Goal: Information Seeking & Learning: Learn about a topic

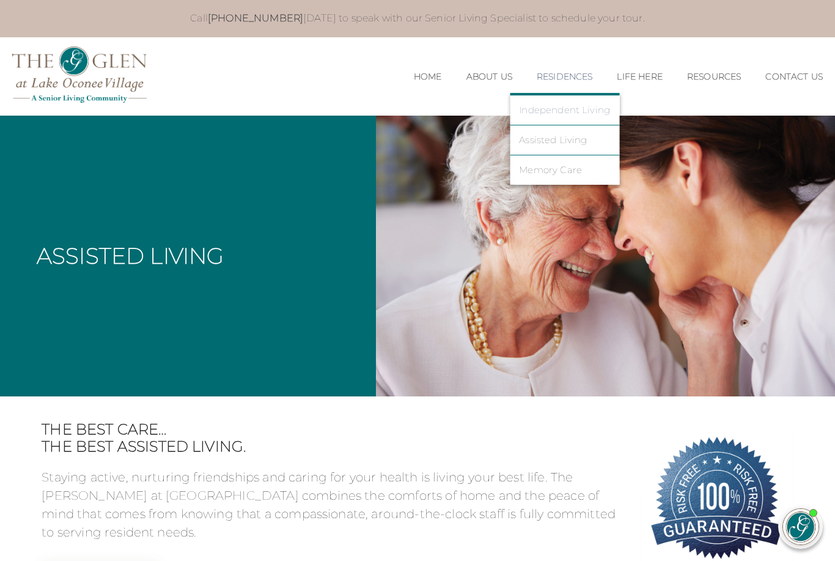
click at [551, 109] on link "Independent Living" at bounding box center [564, 110] width 91 height 11
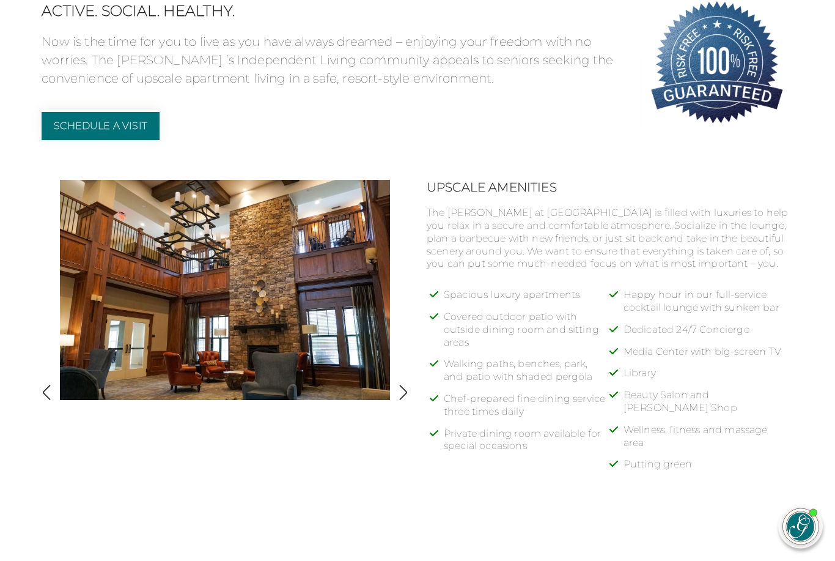
scroll to position [495, 0]
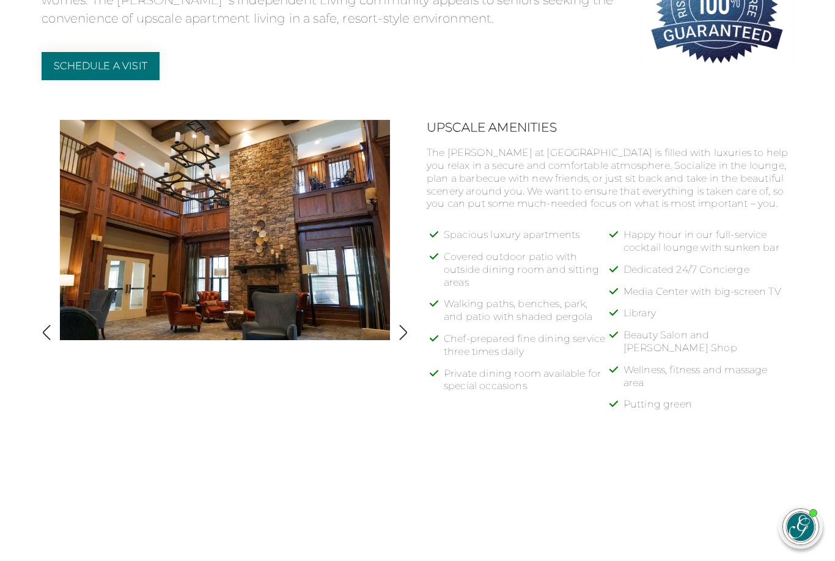
click at [402, 336] on img "button" at bounding box center [403, 332] width 17 height 17
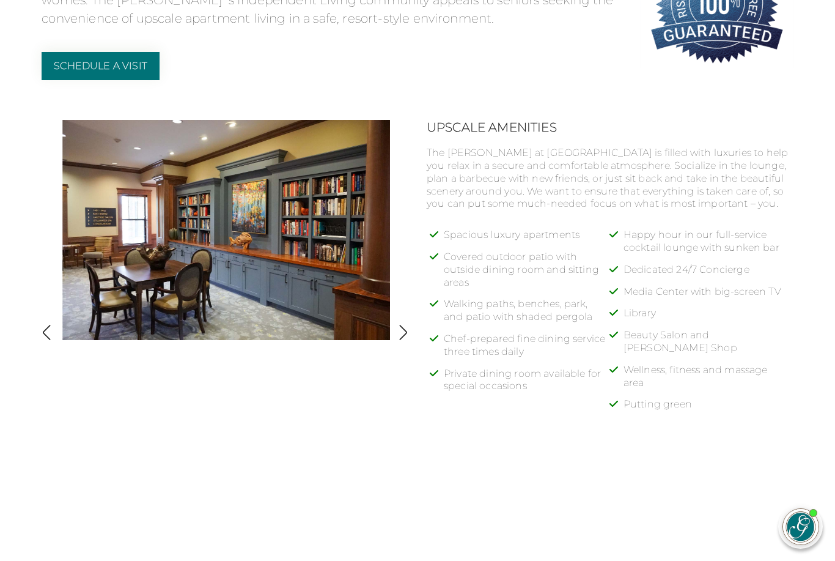
click at [402, 336] on img "button" at bounding box center [403, 332] width 17 height 17
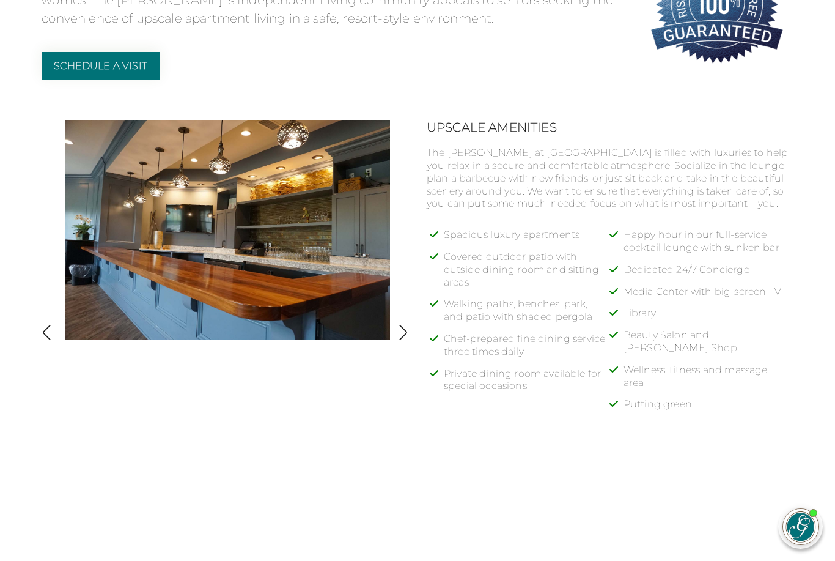
click at [404, 336] on img "button" at bounding box center [403, 332] width 17 height 17
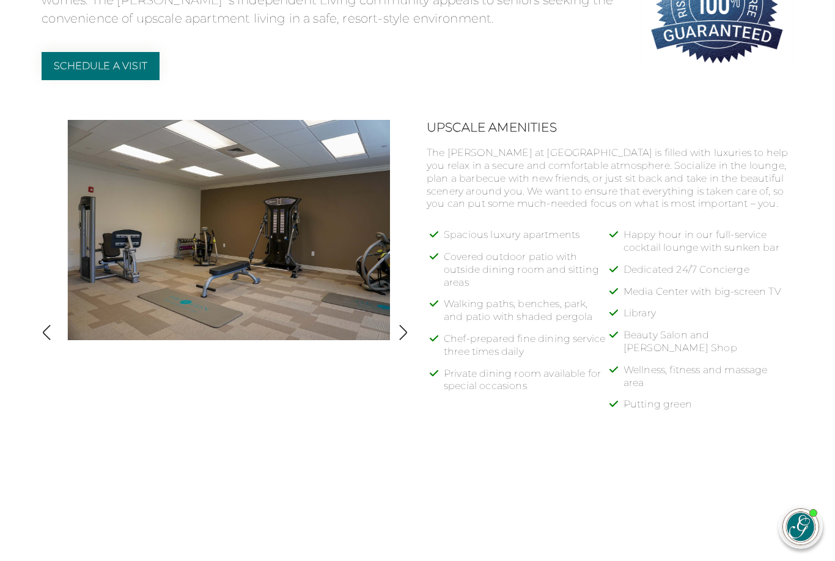
click at [404, 334] on img "button" at bounding box center [403, 332] width 17 height 17
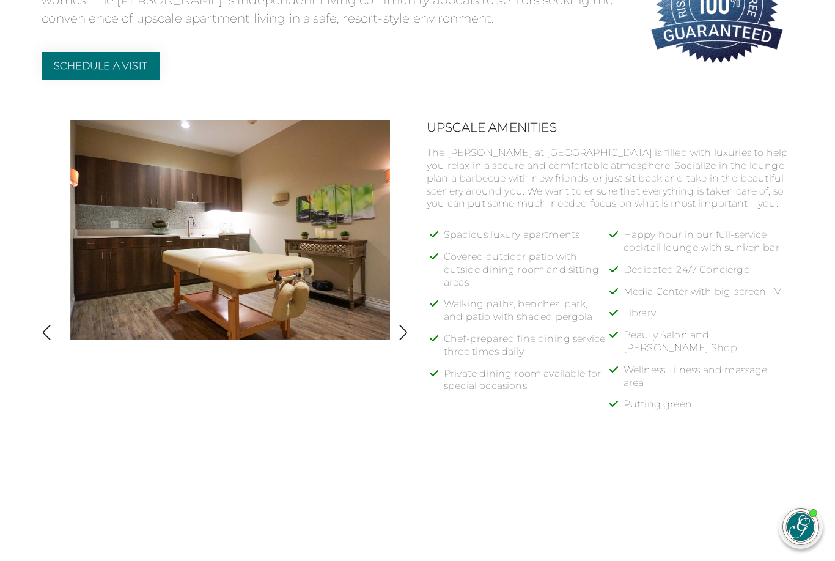
click at [404, 334] on img "button" at bounding box center [403, 332] width 17 height 17
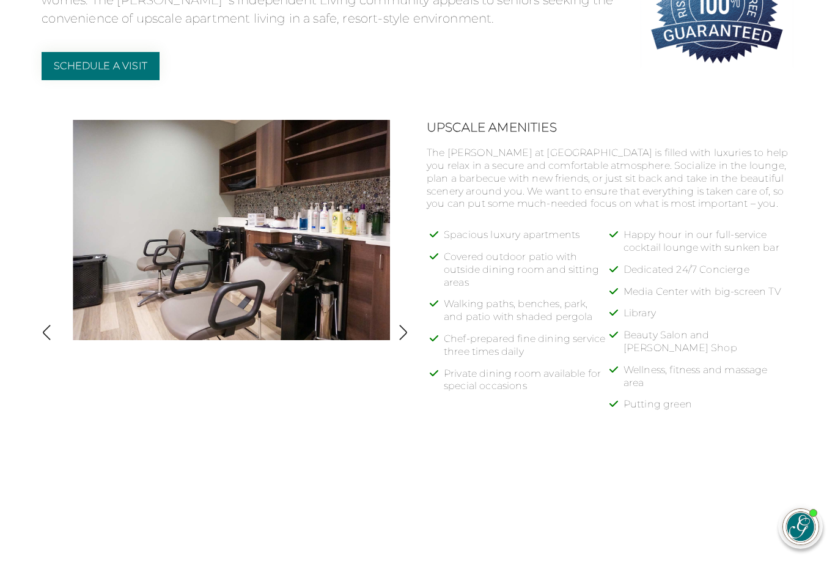
click at [404, 334] on img "button" at bounding box center [403, 332] width 17 height 17
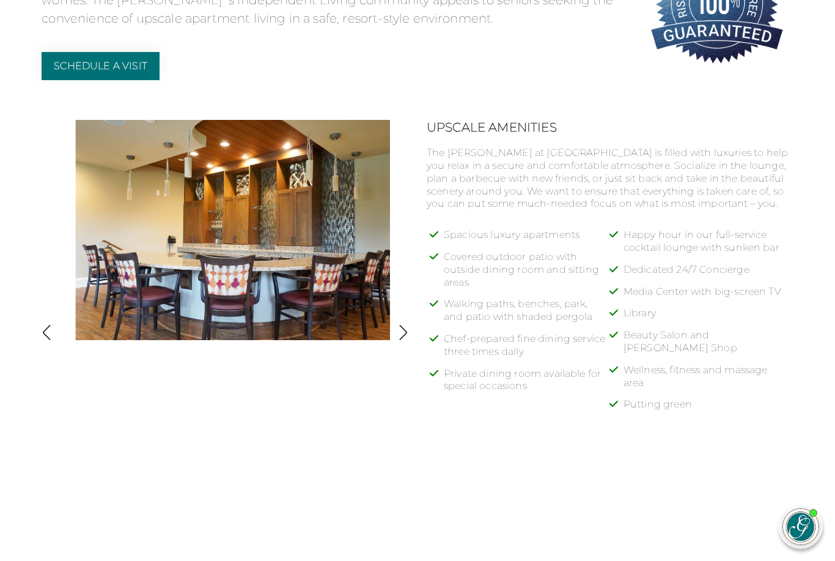
click at [404, 335] on img "button" at bounding box center [403, 332] width 17 height 17
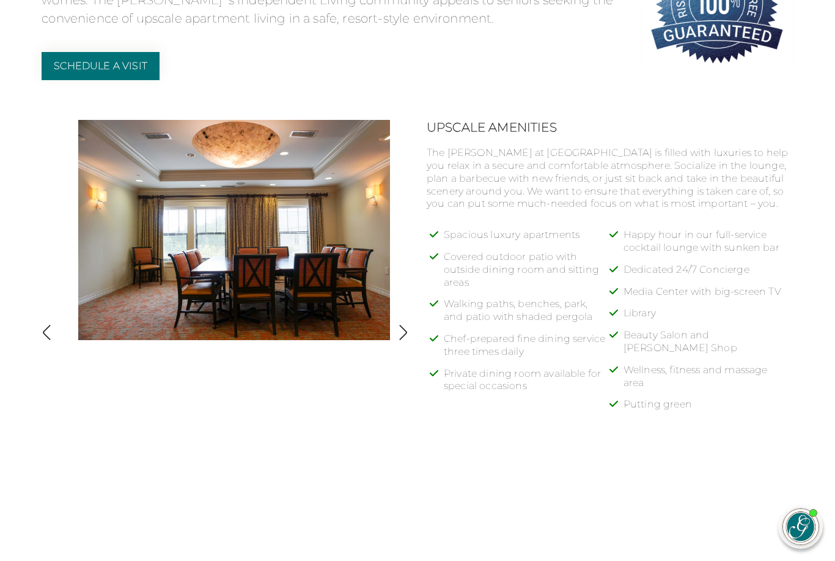
click at [404, 334] on img "button" at bounding box center [403, 332] width 17 height 17
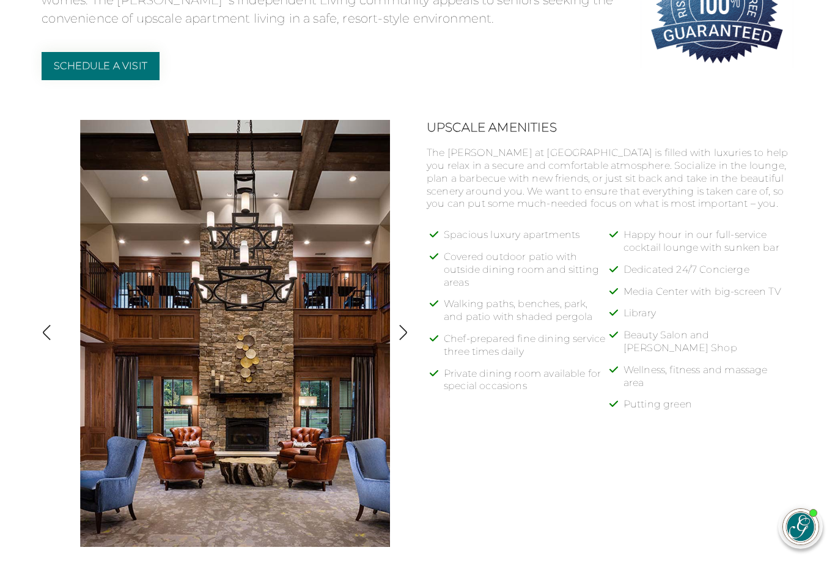
click at [404, 334] on img "button" at bounding box center [403, 332] width 17 height 17
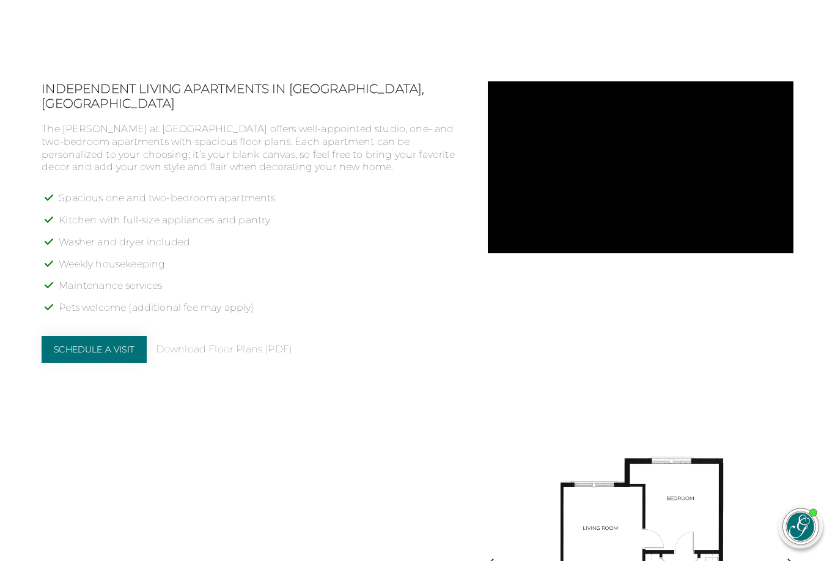
scroll to position [1001, 0]
click at [281, 343] on link "Download Floor Plans (PDF)" at bounding box center [224, 349] width 136 height 13
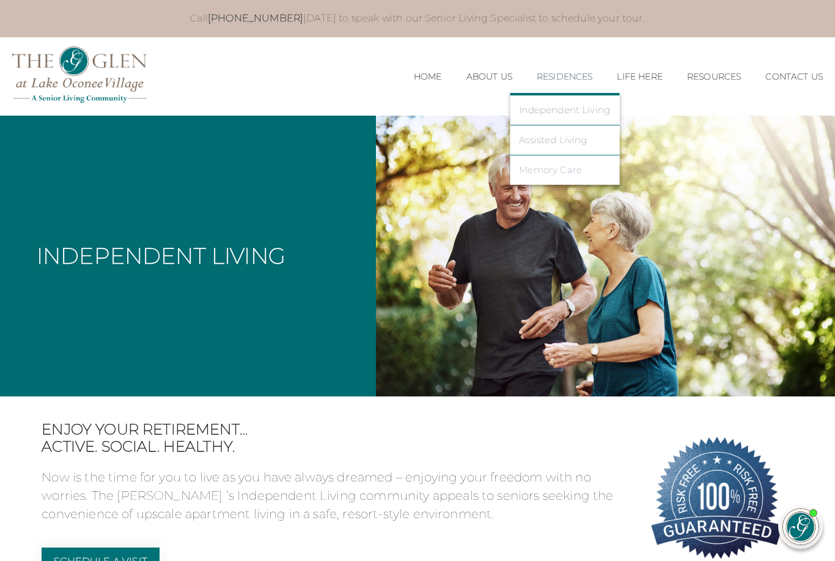
click at [563, 173] on link "Memory Care" at bounding box center [564, 169] width 91 height 11
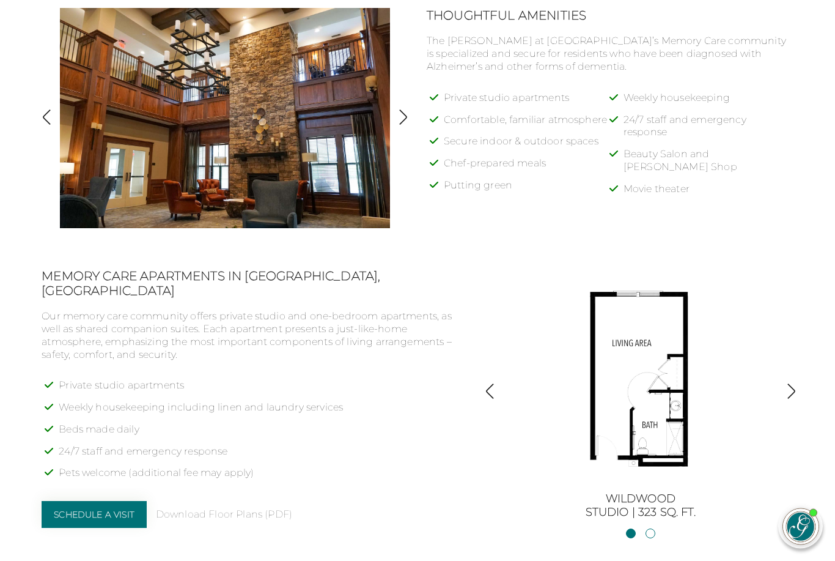
scroll to position [593, 0]
click at [789, 388] on img "button" at bounding box center [791, 391] width 17 height 17
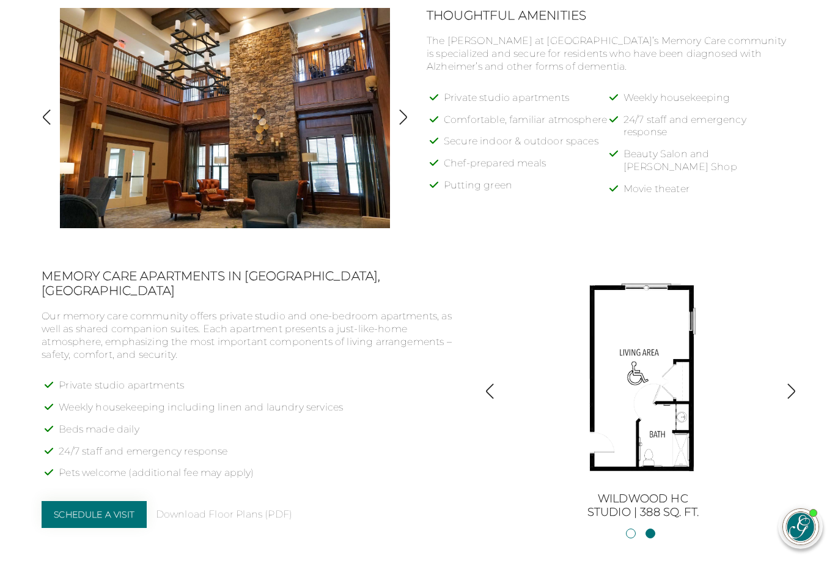
click at [493, 391] on img "button" at bounding box center [490, 391] width 17 height 17
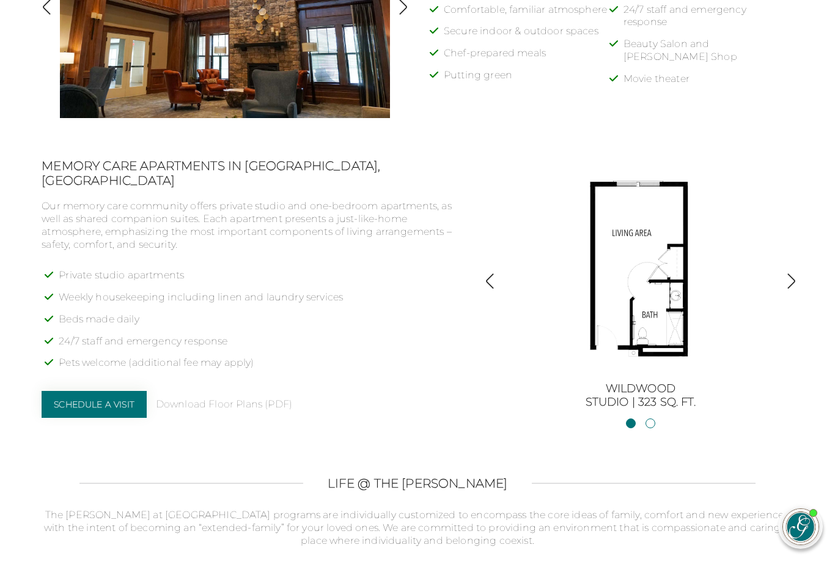
scroll to position [783, 0]
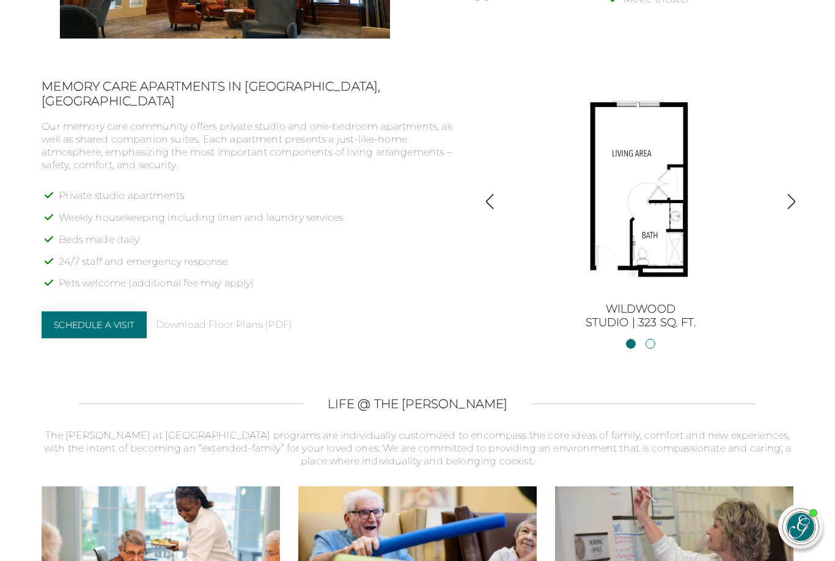
click at [790, 199] on img "button" at bounding box center [791, 201] width 17 height 17
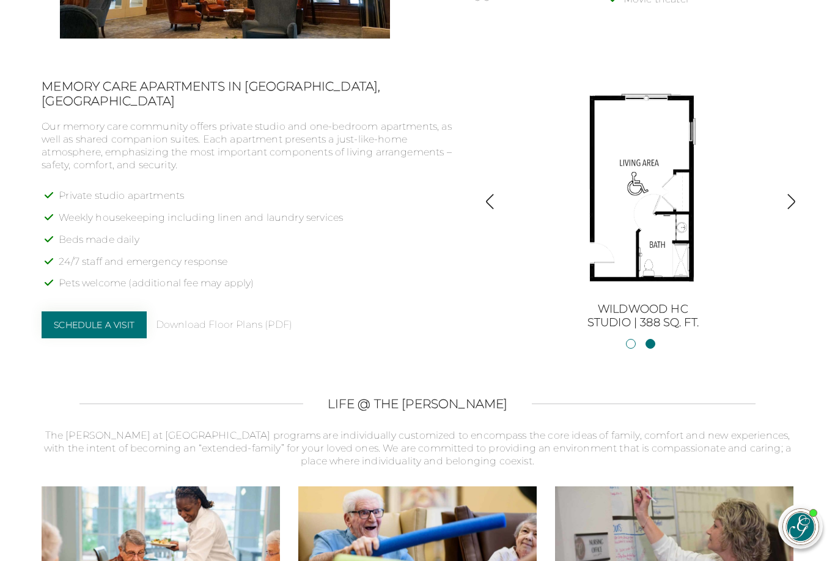
click at [492, 205] on img "button" at bounding box center [490, 201] width 17 height 17
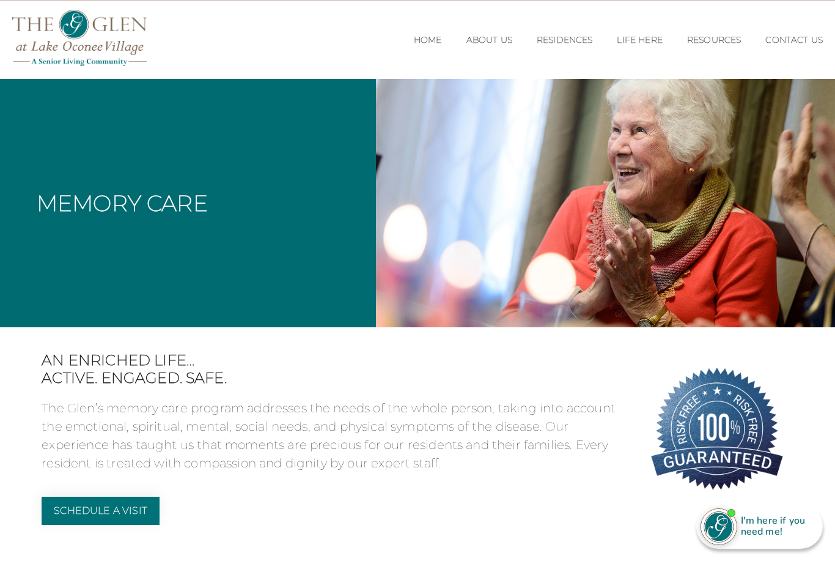
scroll to position [0, 0]
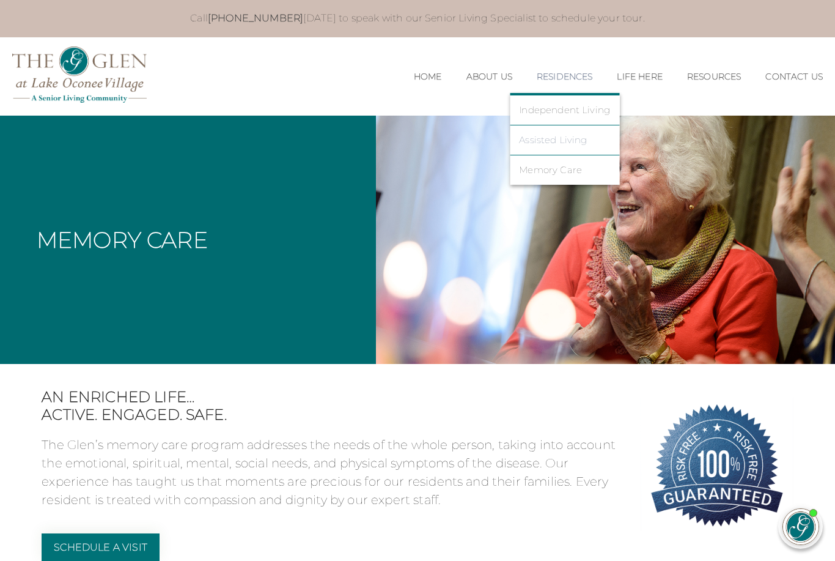
click at [545, 139] on link "Assisted Living" at bounding box center [564, 140] width 91 height 11
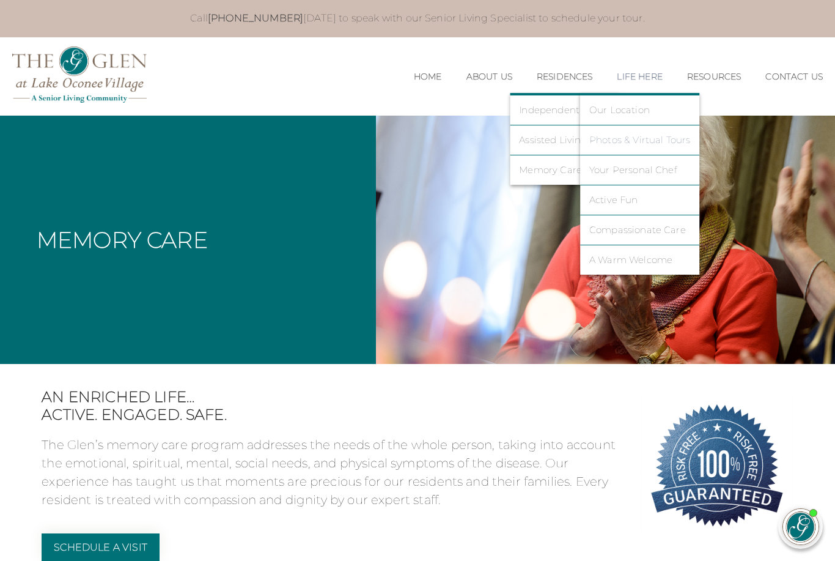
click at [652, 144] on link "Photos & Virtual Tours" at bounding box center [640, 140] width 102 height 11
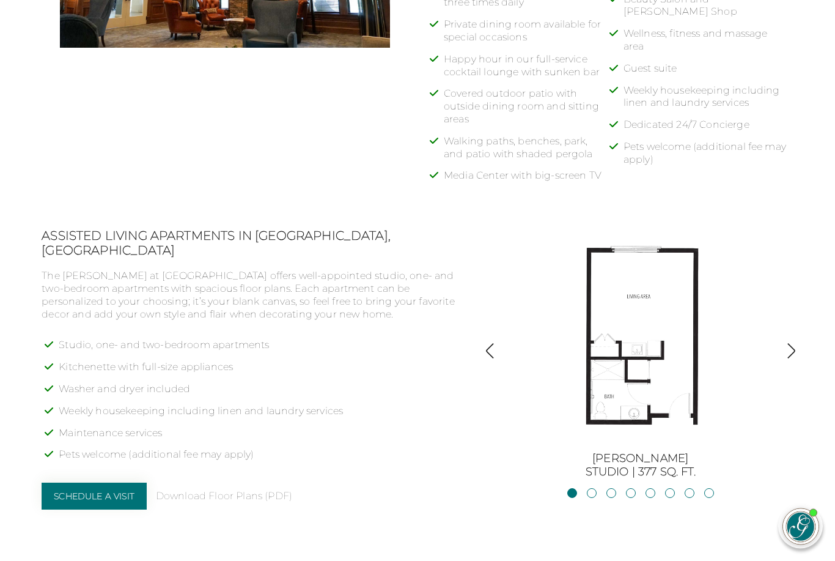
scroll to position [925, 0]
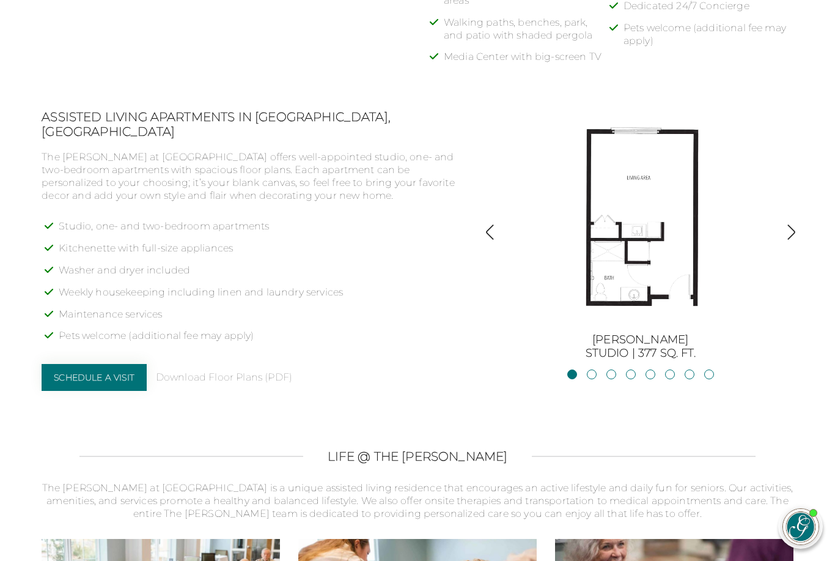
click at [791, 232] on img "button" at bounding box center [791, 232] width 17 height 17
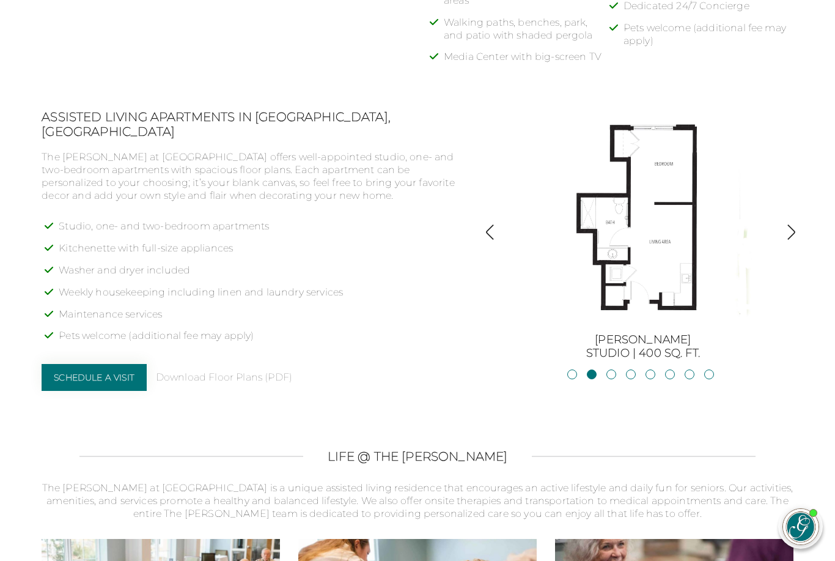
click at [789, 231] on img "button" at bounding box center [791, 232] width 17 height 17
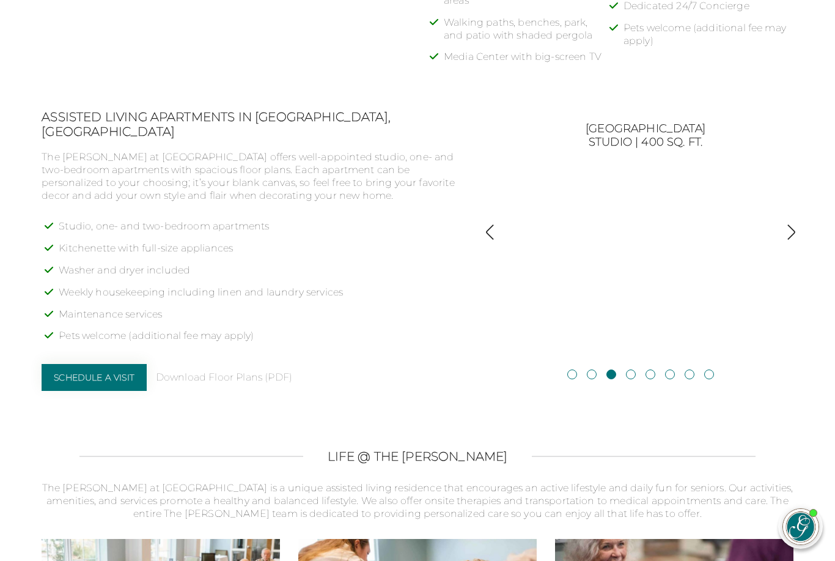
click at [791, 230] on img "button" at bounding box center [791, 232] width 17 height 17
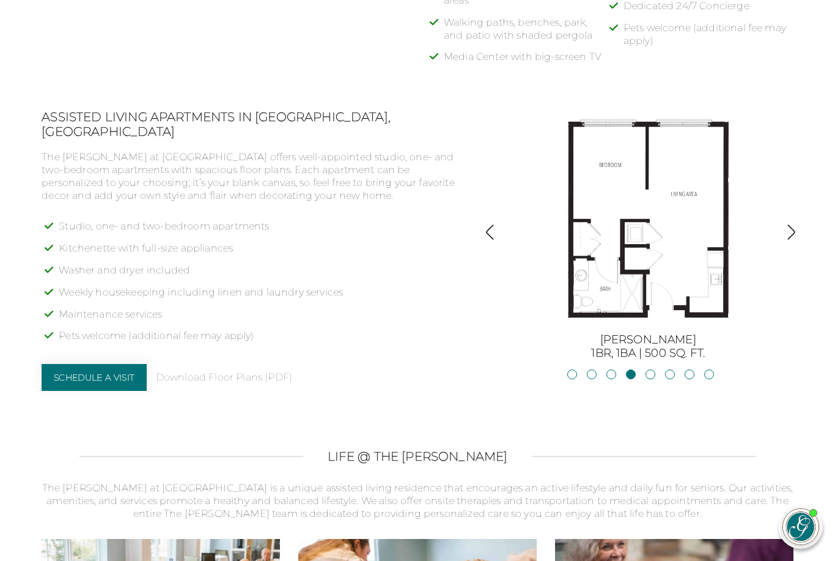
click at [794, 232] on img "button" at bounding box center [791, 232] width 17 height 17
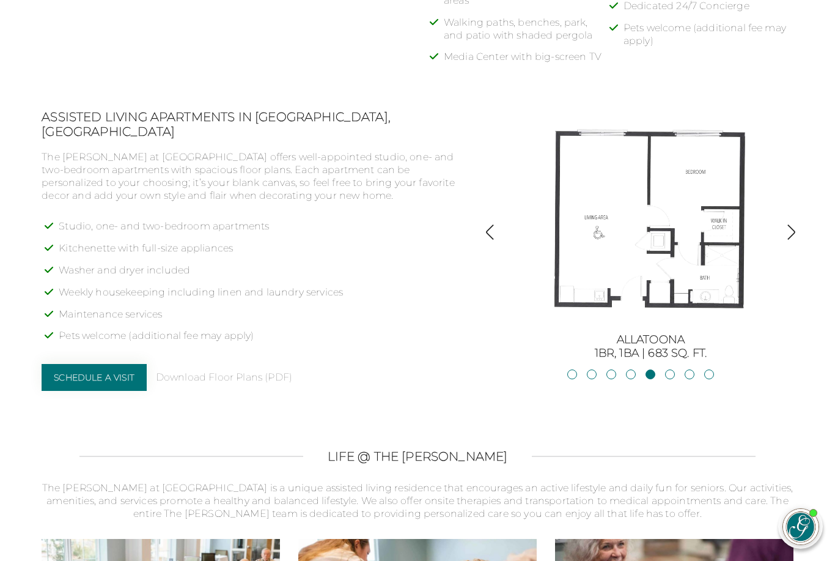
click at [794, 232] on img "button" at bounding box center [791, 232] width 17 height 17
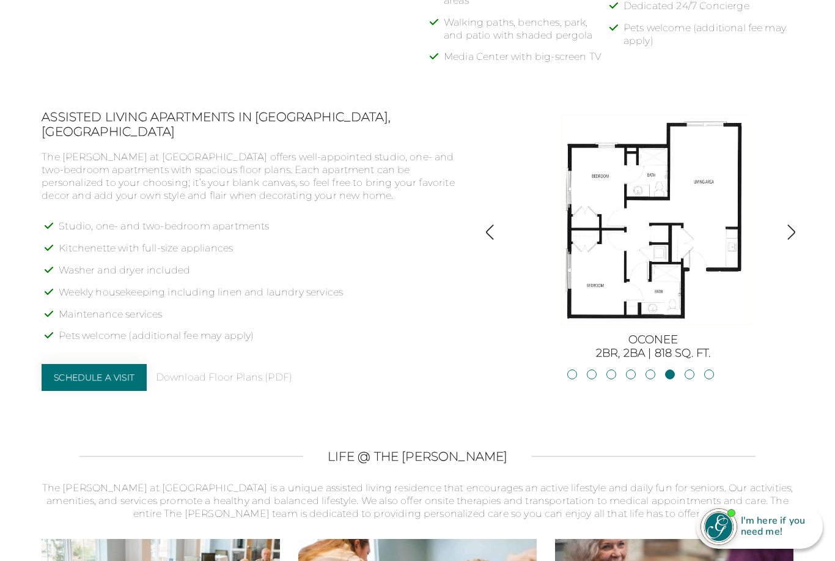
click at [792, 232] on img "button" at bounding box center [791, 232] width 17 height 17
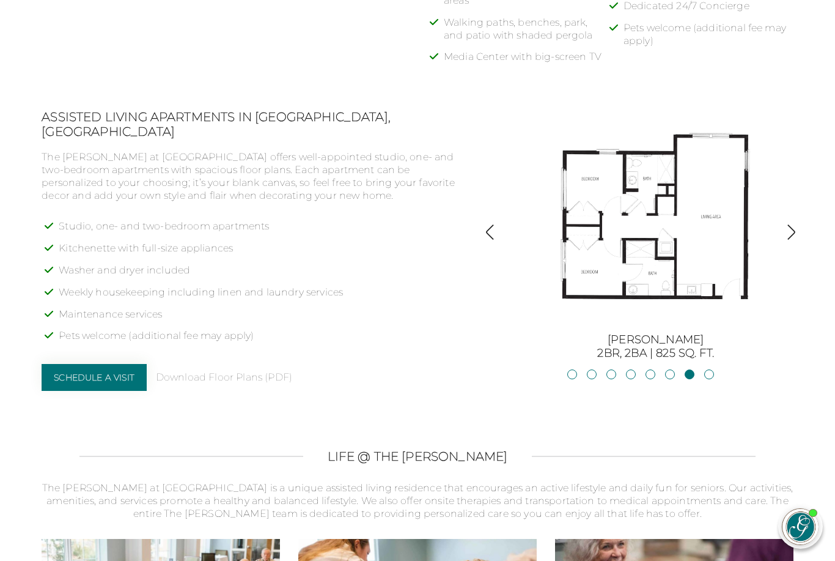
click at [482, 224] on img "button" at bounding box center [490, 232] width 17 height 17
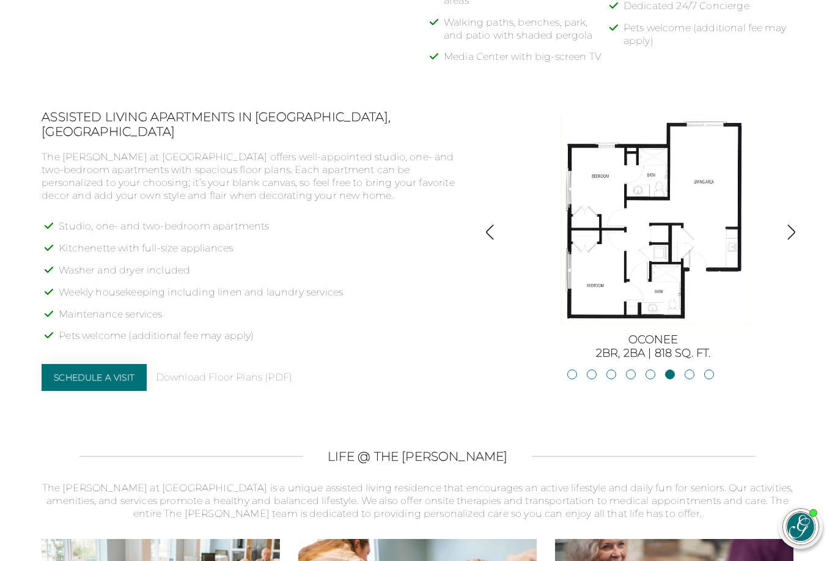
click at [789, 230] on img "button" at bounding box center [791, 232] width 17 height 17
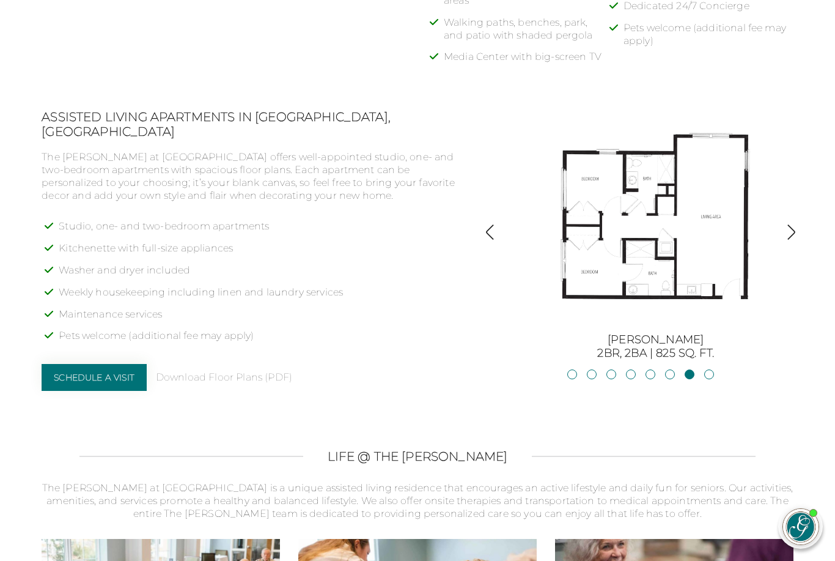
click at [793, 231] on img "button" at bounding box center [791, 232] width 17 height 17
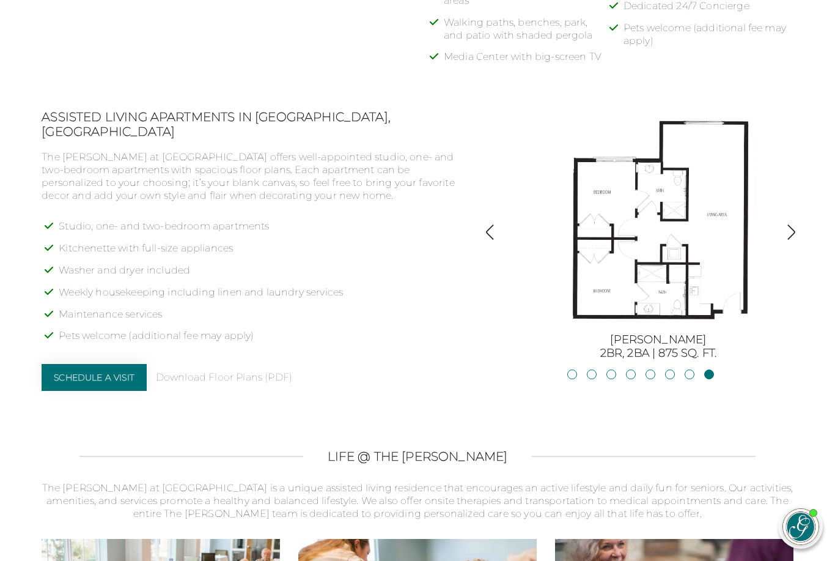
click at [793, 231] on img "button" at bounding box center [791, 232] width 17 height 17
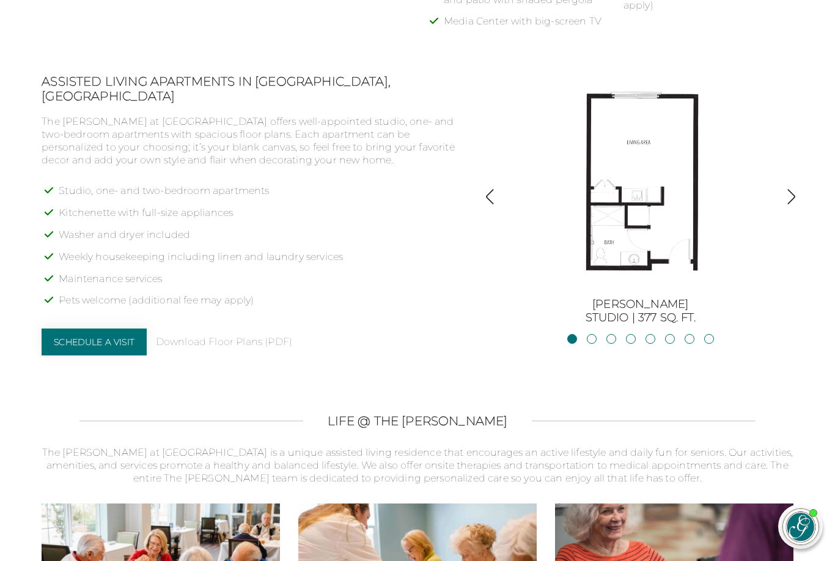
scroll to position [964, 0]
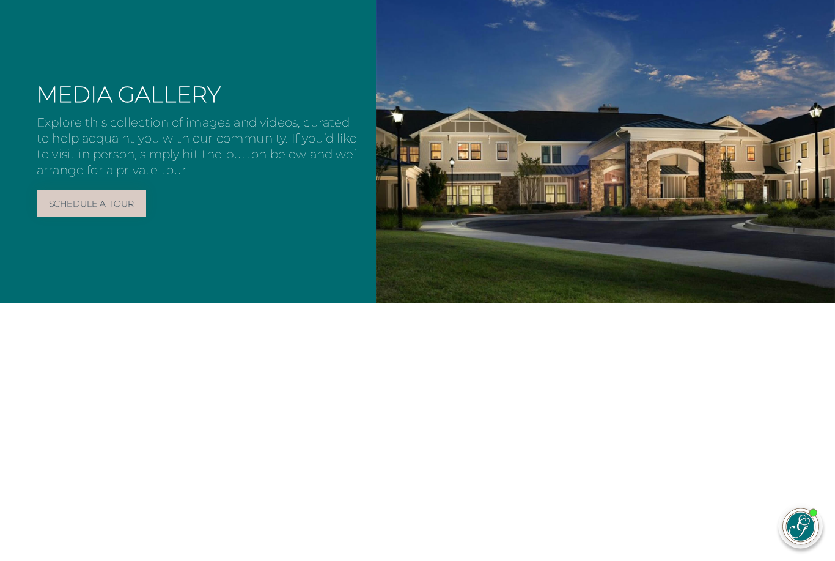
scroll to position [602, 0]
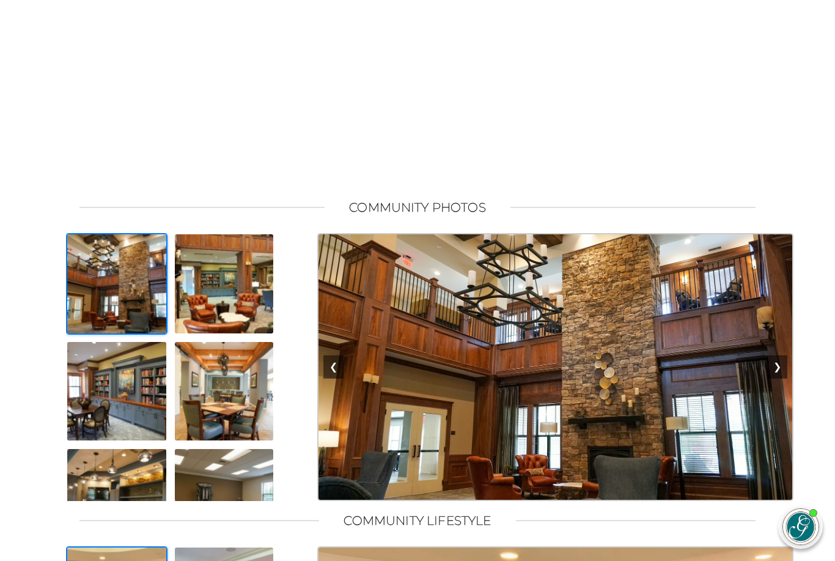
click at [781, 379] on button "❯" at bounding box center [777, 366] width 20 height 23
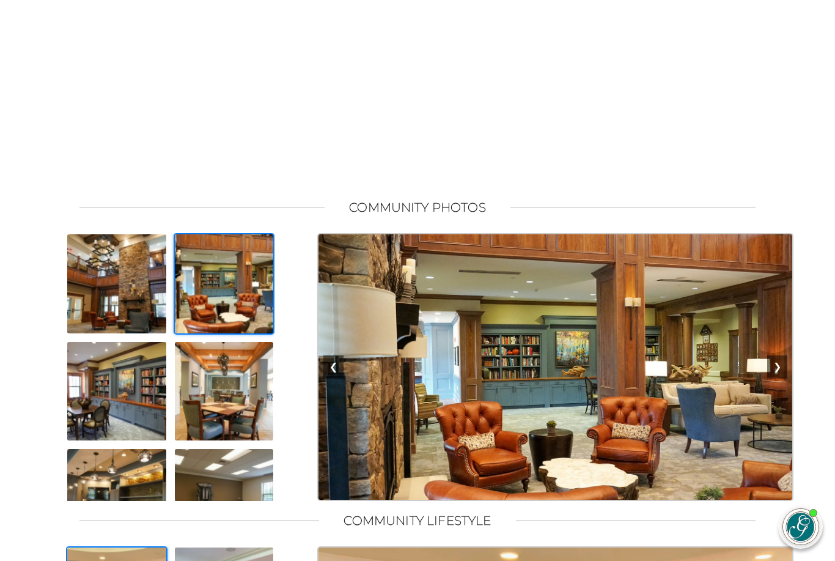
click at [781, 379] on button "❯" at bounding box center [777, 366] width 20 height 23
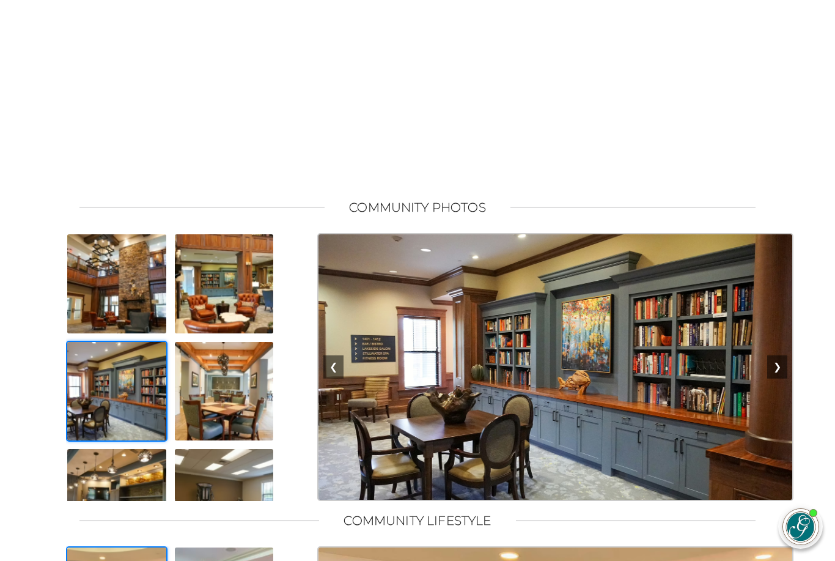
click at [781, 379] on button "❯" at bounding box center [777, 366] width 20 height 23
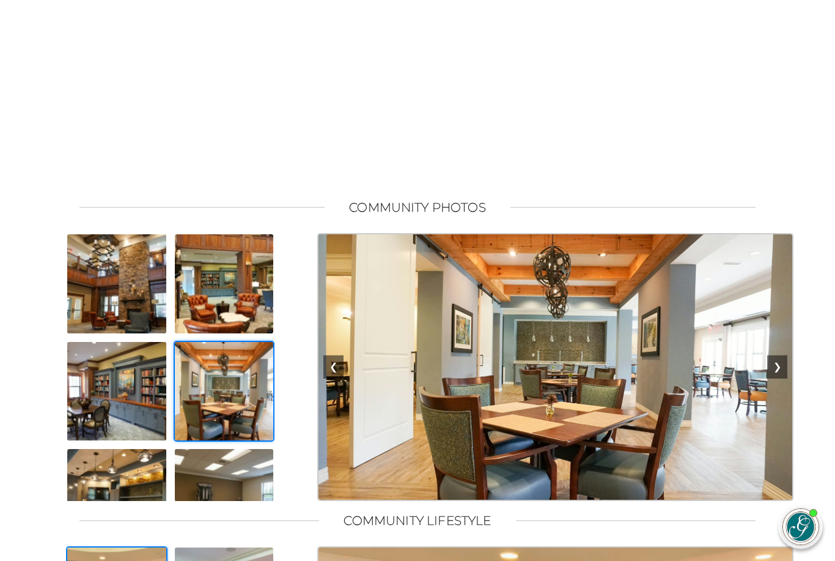
click at [781, 379] on button "❯" at bounding box center [777, 366] width 20 height 23
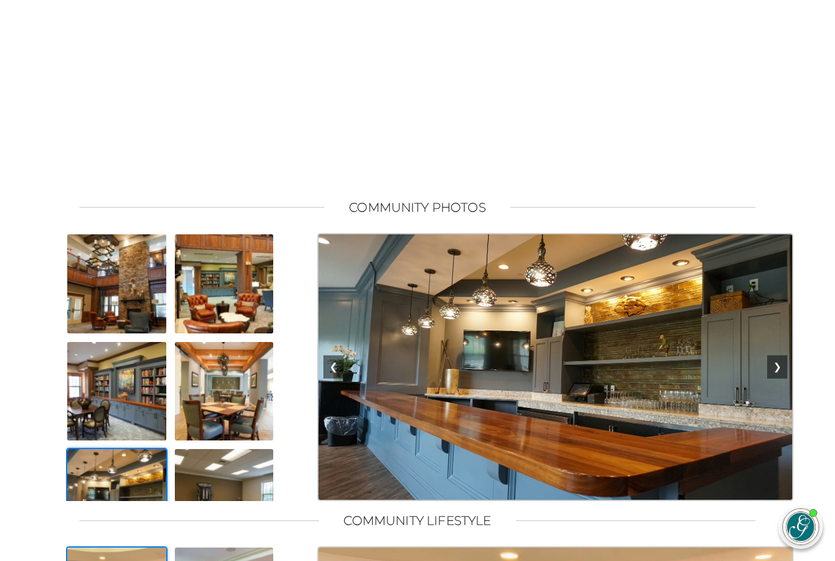
click at [781, 379] on button "❯" at bounding box center [777, 366] width 20 height 23
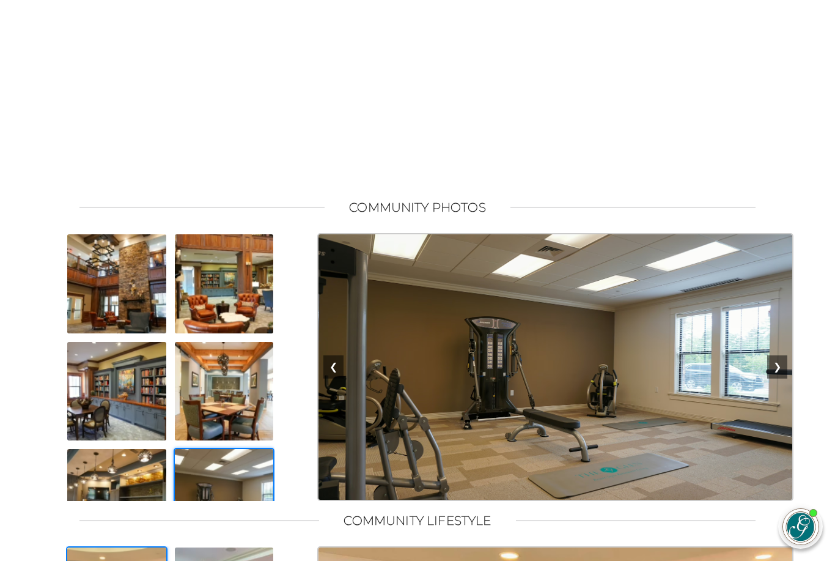
click at [781, 379] on button "❯" at bounding box center [777, 366] width 20 height 23
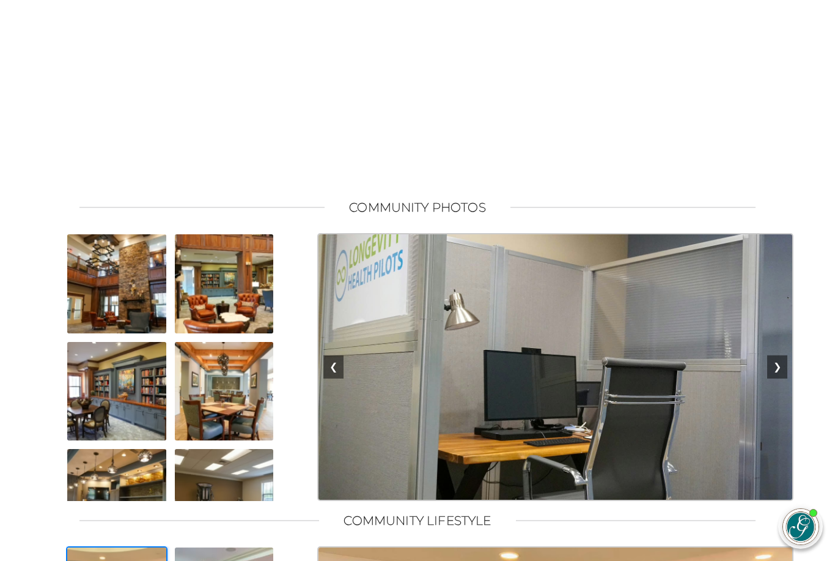
click at [781, 379] on button "❯" at bounding box center [777, 366] width 20 height 23
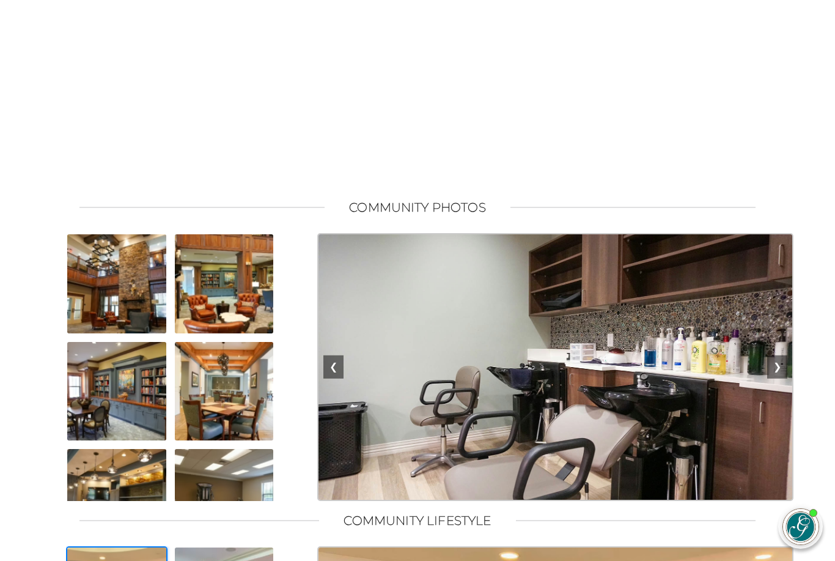
click at [782, 379] on button "❯" at bounding box center [777, 366] width 20 height 23
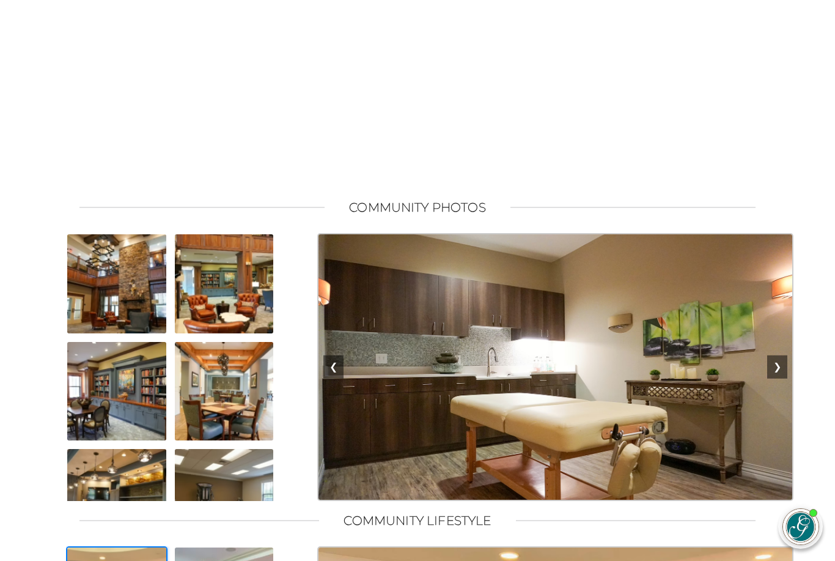
click at [782, 379] on button "❯" at bounding box center [777, 366] width 20 height 23
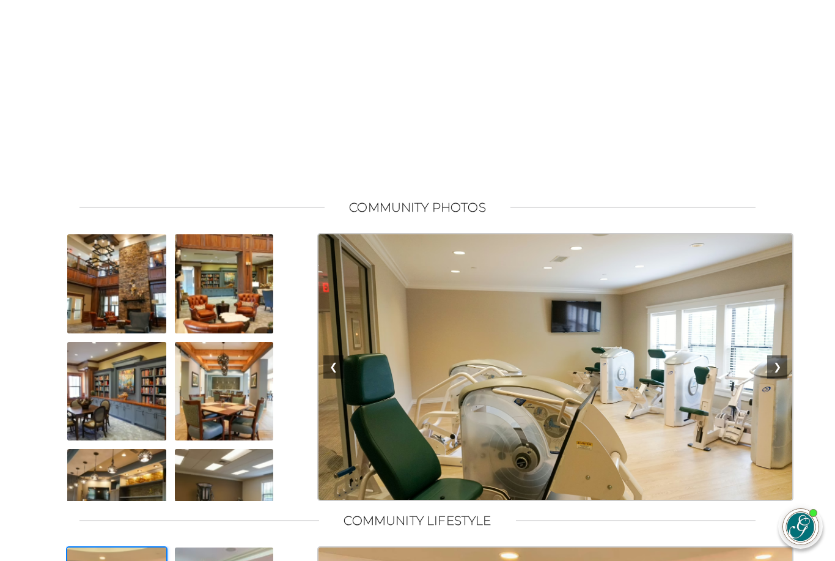
click at [782, 379] on button "❯" at bounding box center [777, 366] width 20 height 23
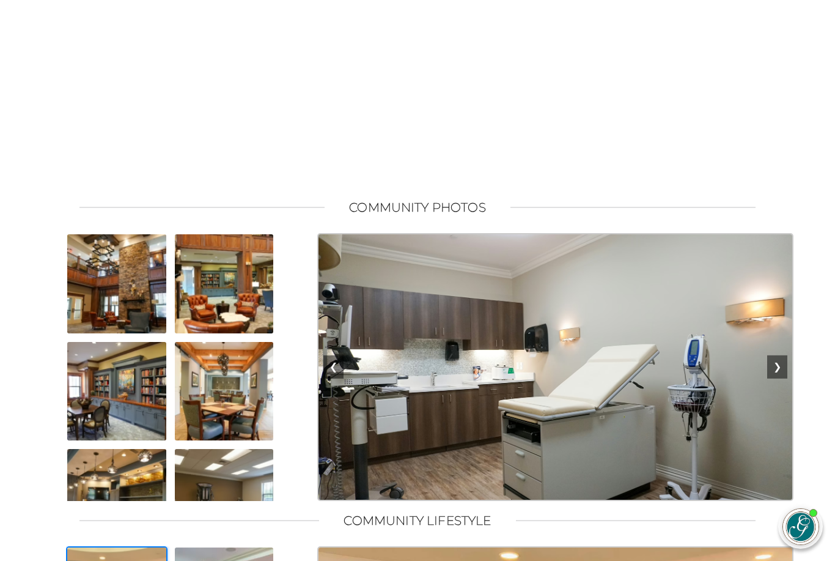
click at [783, 379] on button "❯" at bounding box center [777, 366] width 20 height 23
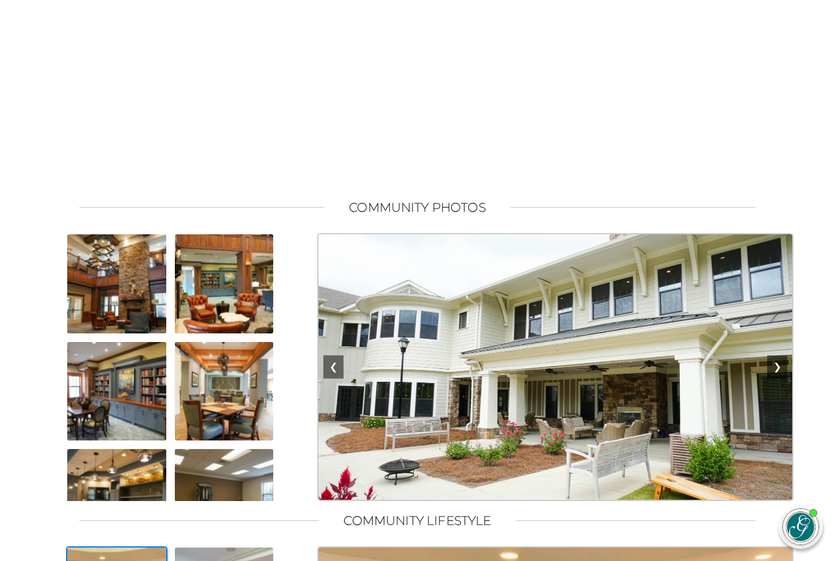
click at [781, 375] on button "❯" at bounding box center [777, 366] width 20 height 23
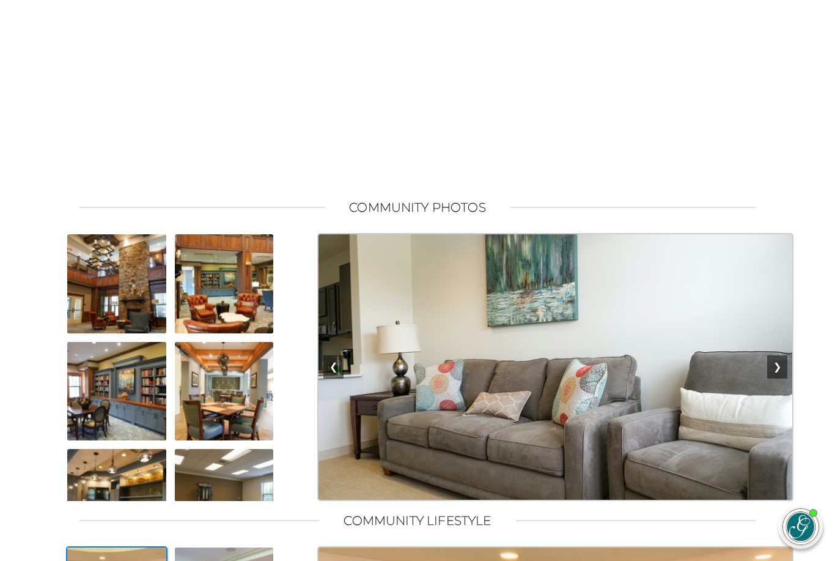
click at [780, 375] on button "❯" at bounding box center [777, 366] width 20 height 23
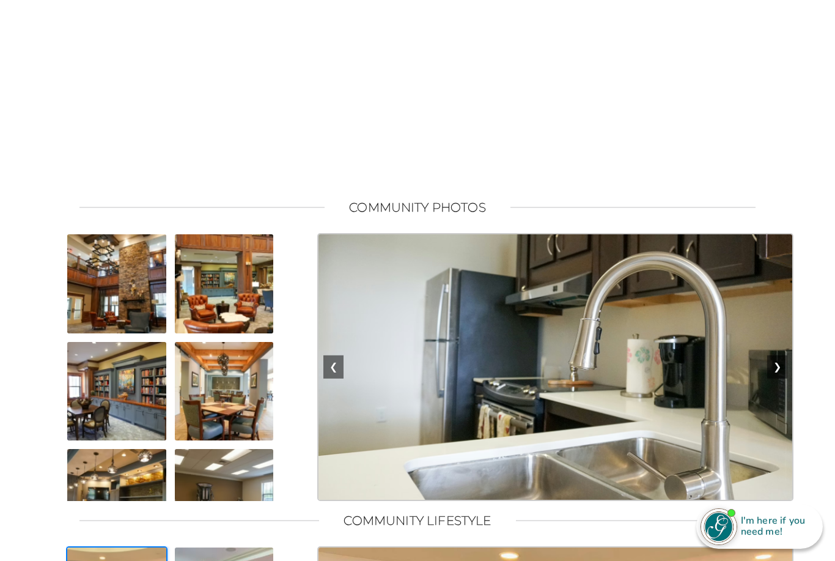
click at [780, 377] on button "❯" at bounding box center [777, 366] width 20 height 23
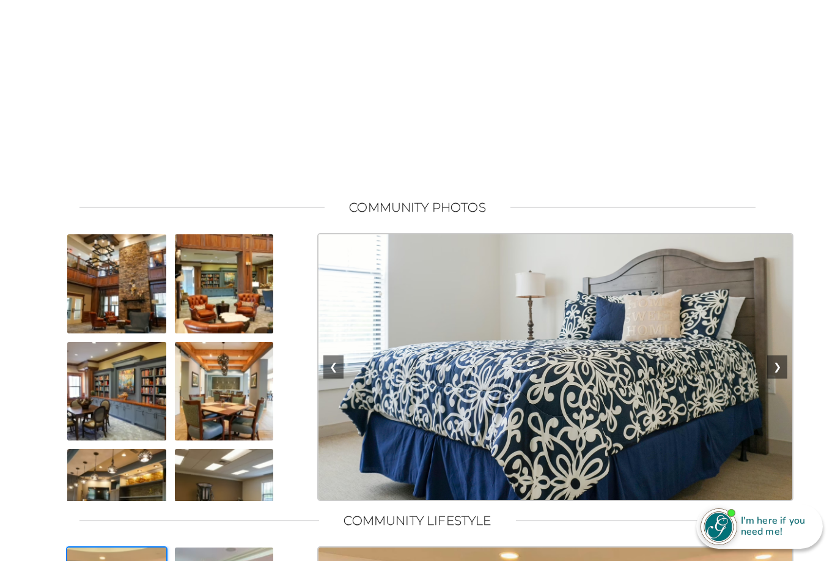
click at [780, 377] on button "❯" at bounding box center [777, 366] width 20 height 23
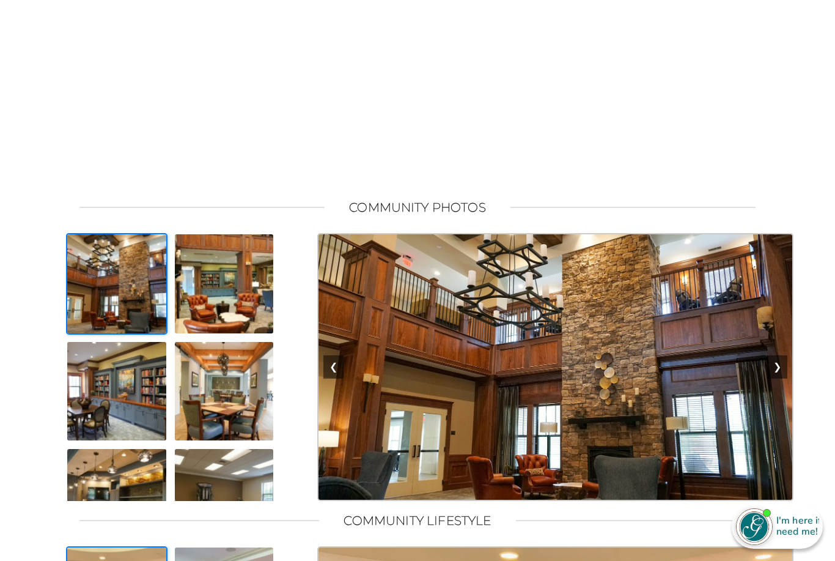
click at [781, 378] on button "❯" at bounding box center [777, 366] width 20 height 23
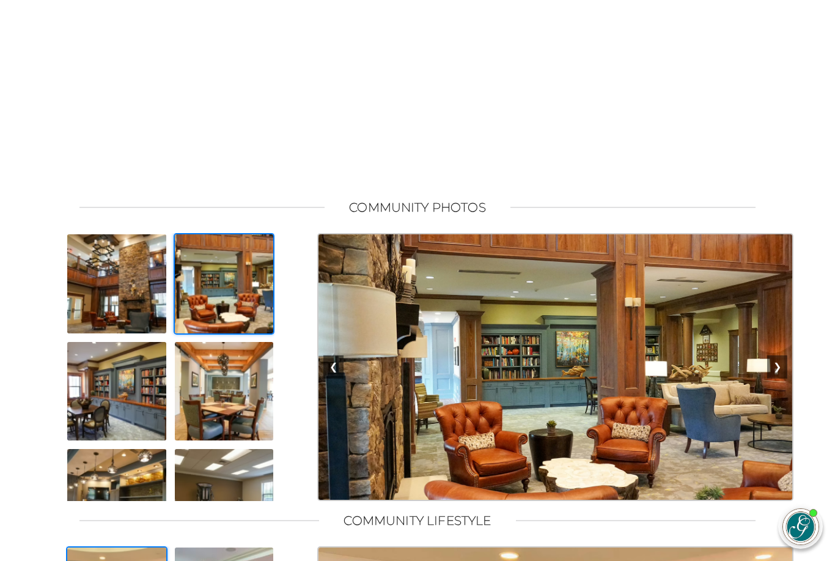
click at [781, 378] on button "❯" at bounding box center [777, 366] width 20 height 23
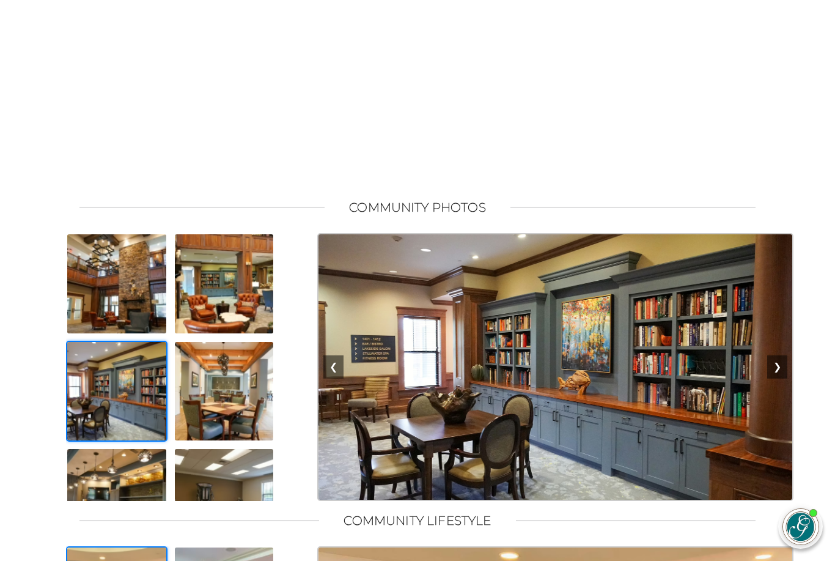
click at [781, 378] on button "❯" at bounding box center [777, 366] width 20 height 23
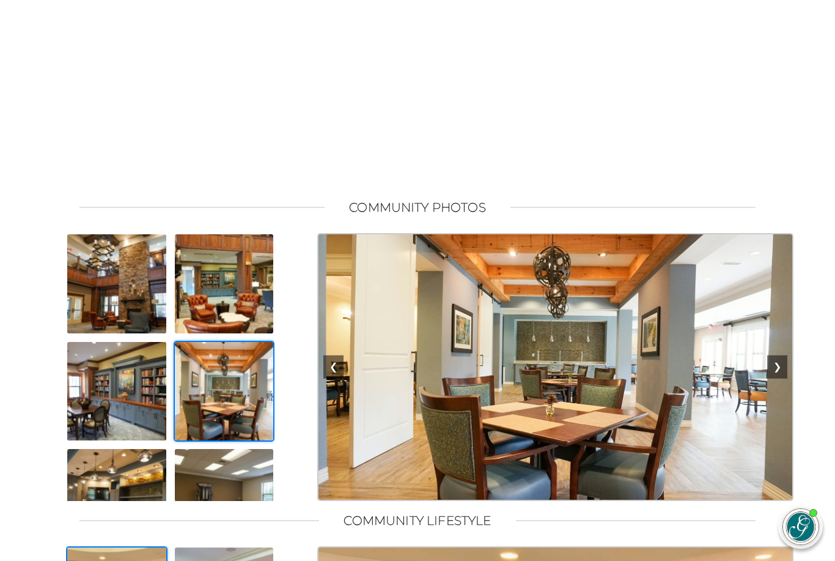
click at [781, 378] on button "❯" at bounding box center [777, 366] width 20 height 23
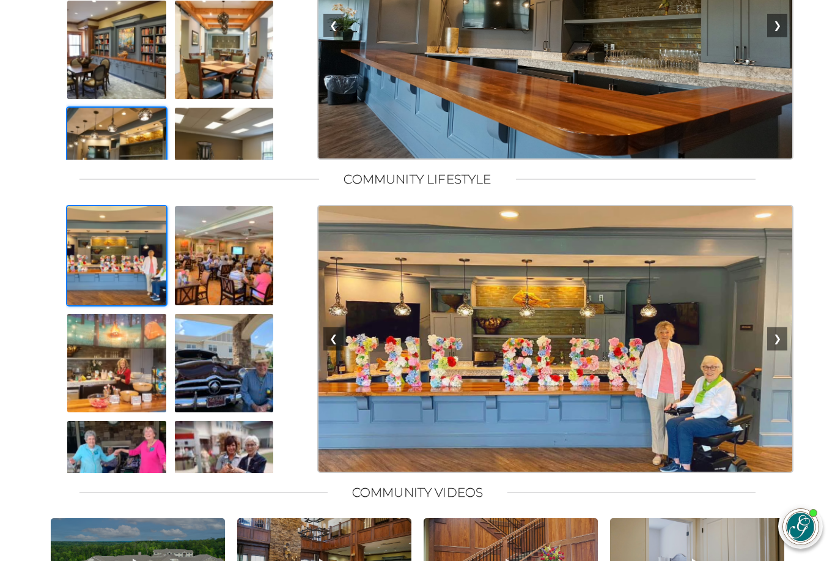
scroll to position [1006, 0]
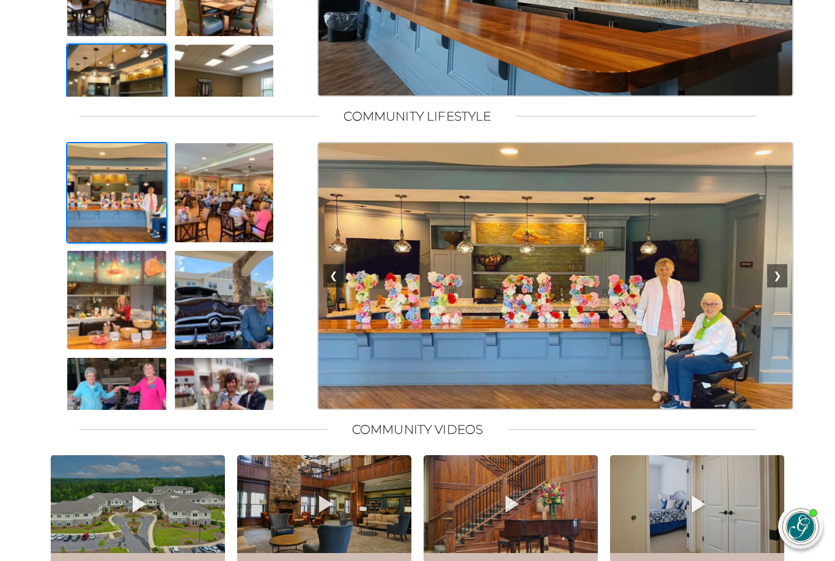
click at [782, 287] on button "❯" at bounding box center [777, 275] width 20 height 23
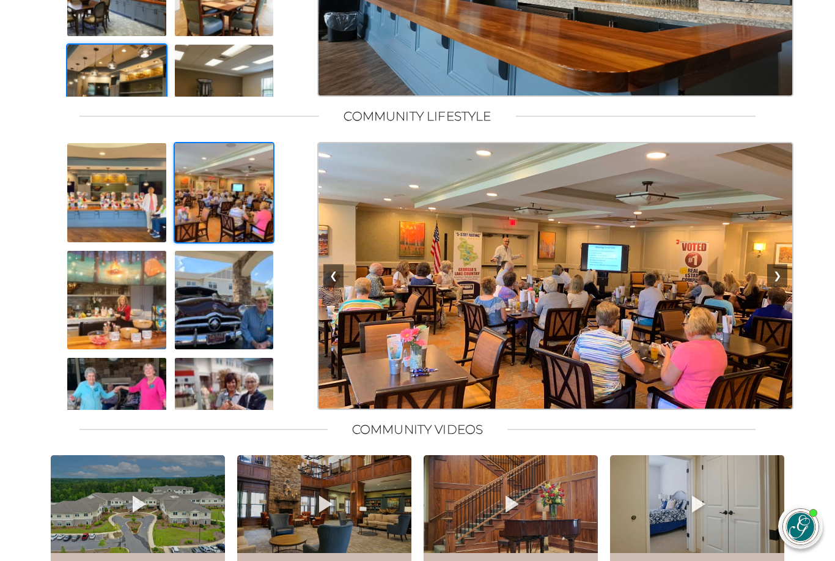
click at [781, 287] on button "❯" at bounding box center [777, 275] width 20 height 23
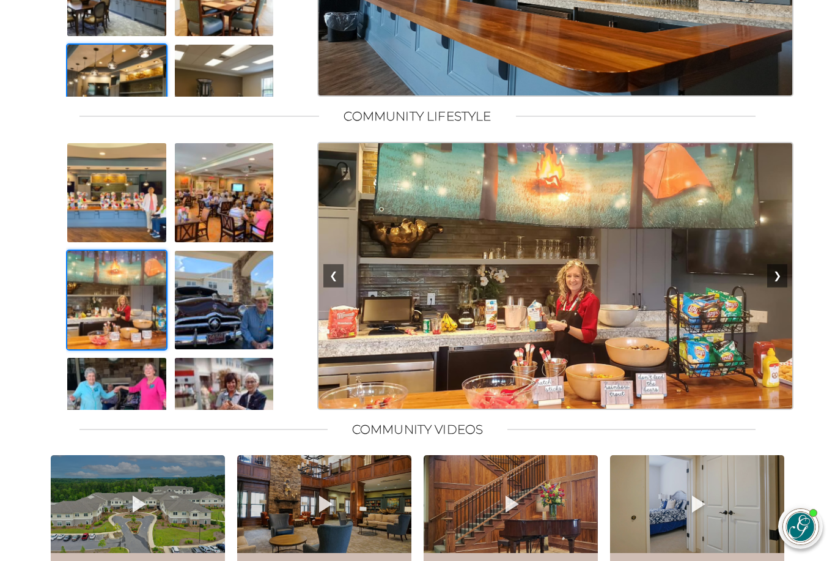
click at [781, 287] on button "❯" at bounding box center [777, 275] width 20 height 23
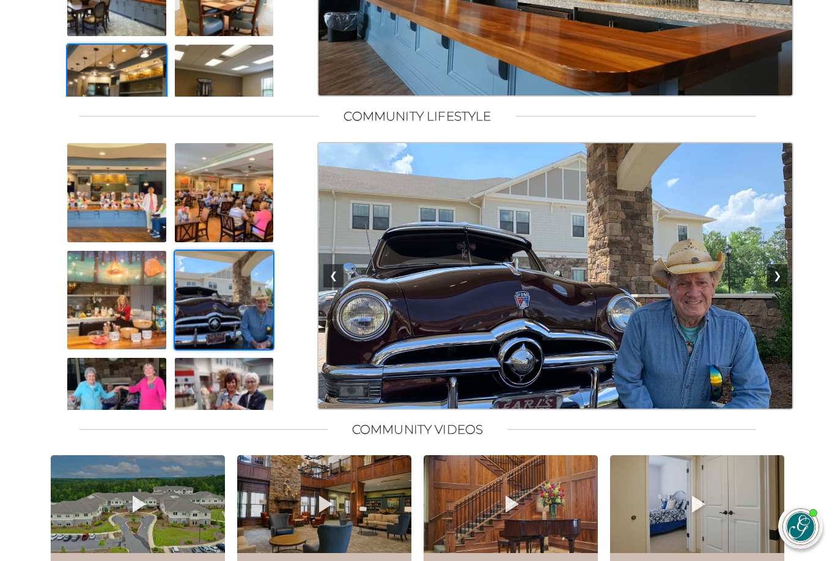
click at [781, 287] on button "❯" at bounding box center [777, 275] width 20 height 23
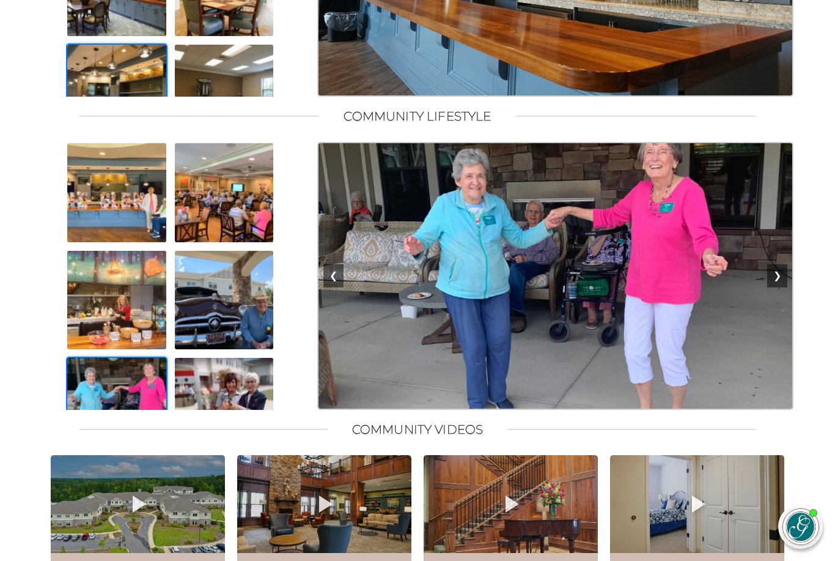
click at [781, 287] on button "❯" at bounding box center [777, 275] width 20 height 23
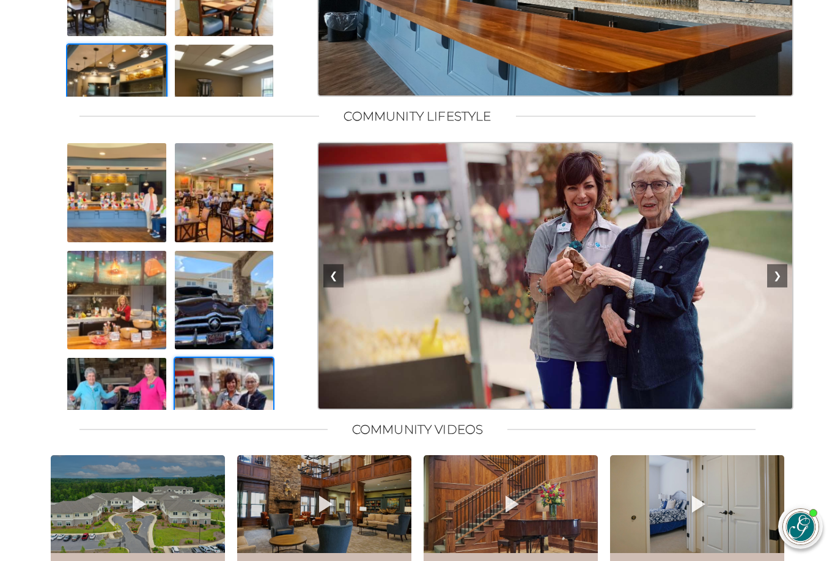
click at [781, 287] on button "❯" at bounding box center [777, 275] width 20 height 23
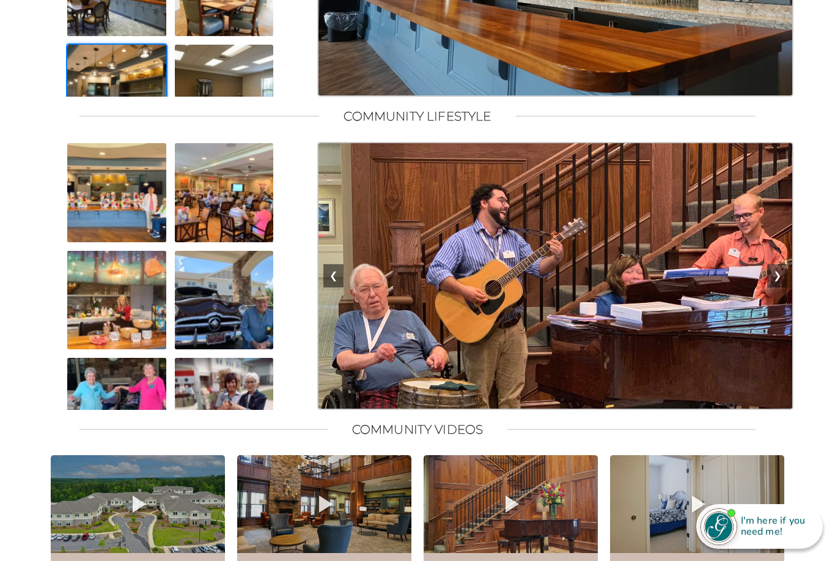
click at [781, 287] on button "❯" at bounding box center [777, 275] width 20 height 23
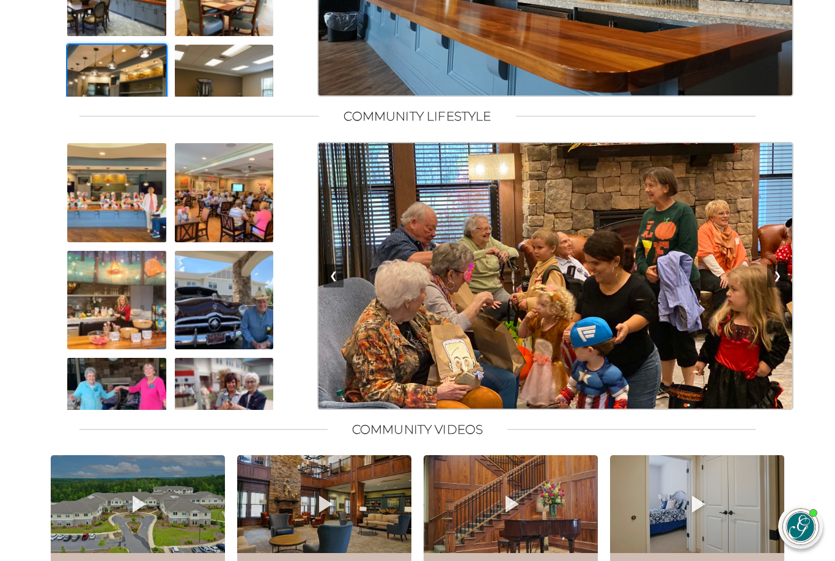
click at [780, 287] on button "❯" at bounding box center [777, 275] width 20 height 23
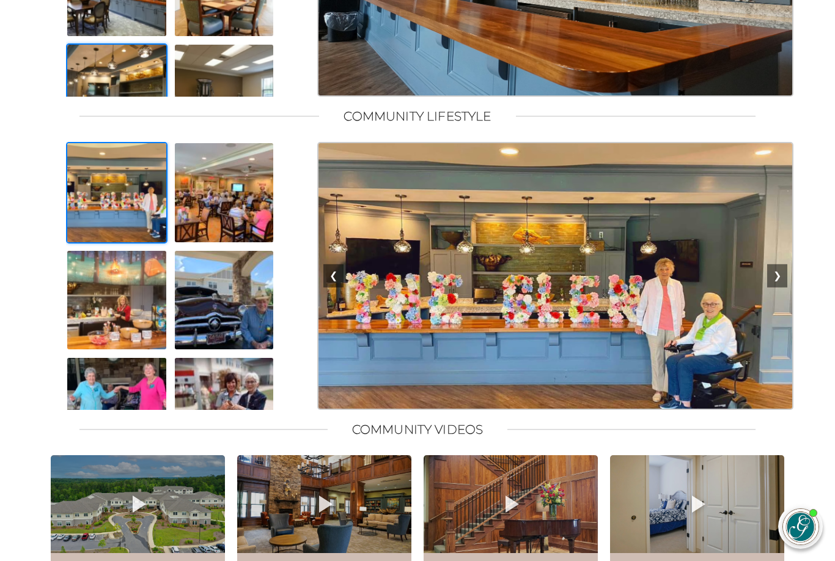
click at [780, 287] on button "❯" at bounding box center [777, 275] width 20 height 23
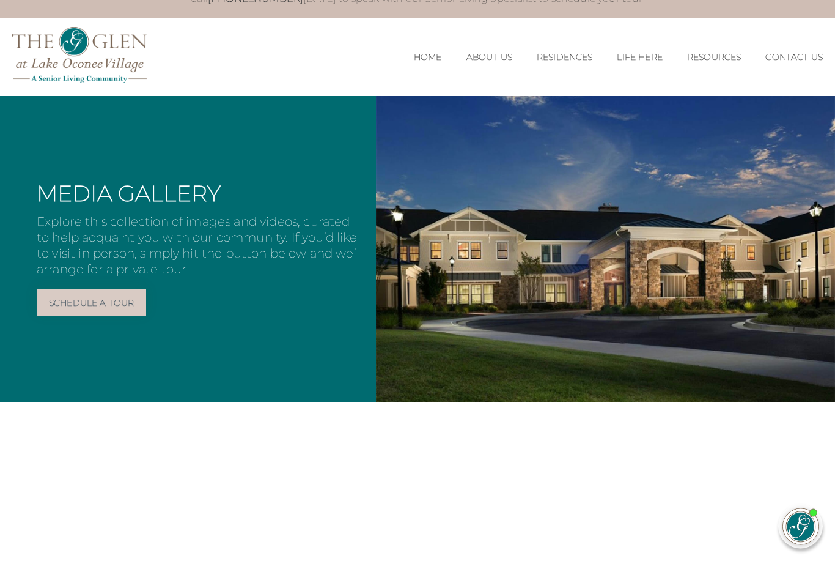
scroll to position [0, 0]
